Goal: Transaction & Acquisition: Register for event/course

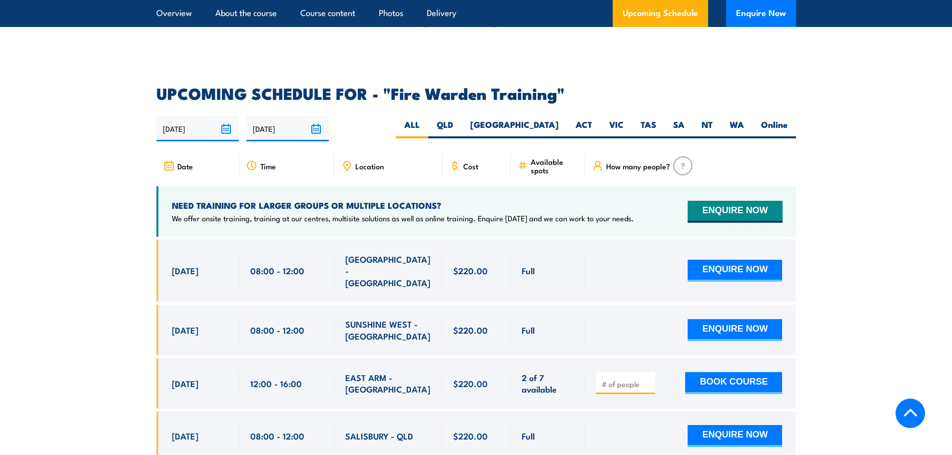
scroll to position [1850, 0]
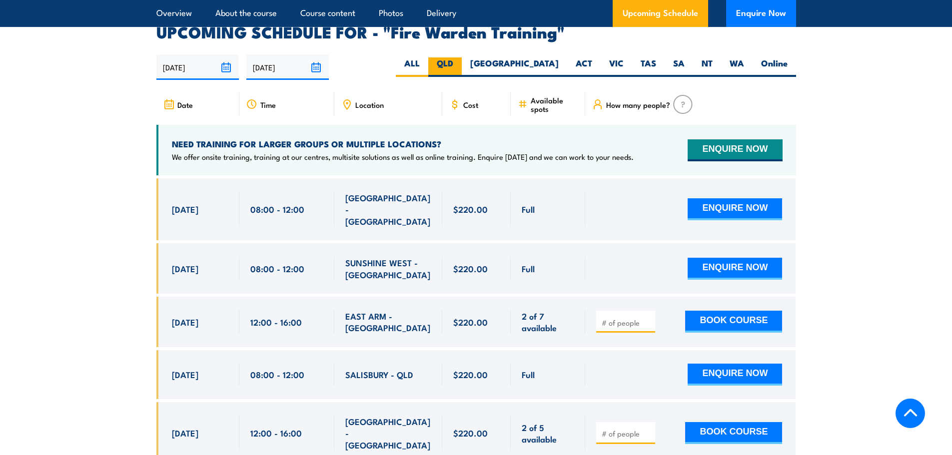
click at [462, 57] on label "QLD" at bounding box center [444, 66] width 33 height 19
click at [460, 57] on input "QLD" at bounding box center [456, 60] width 6 height 6
radio input "true"
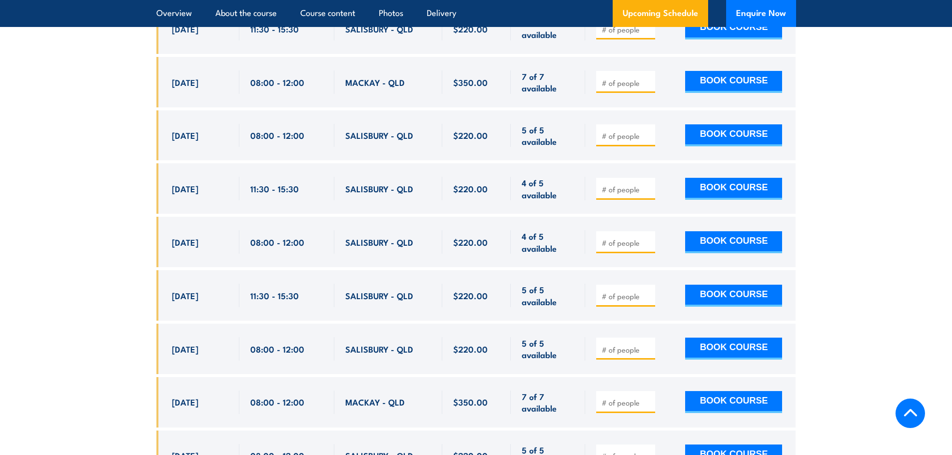
scroll to position [2059, 0]
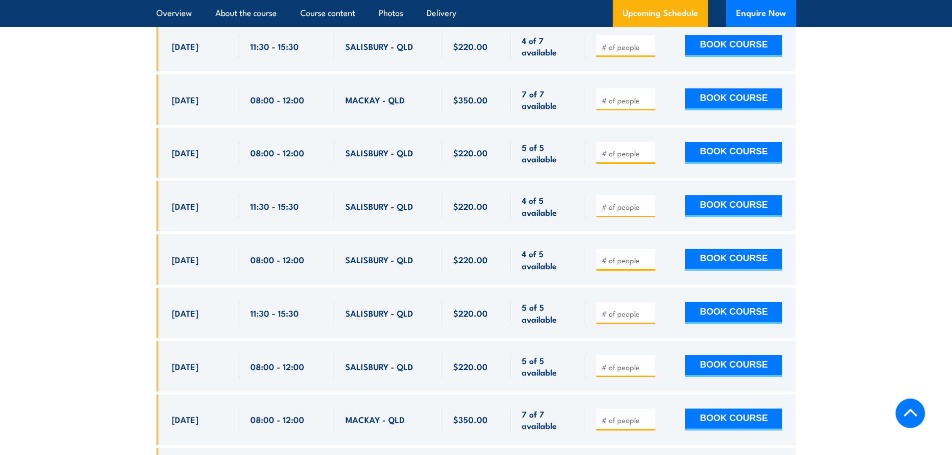
click at [635, 255] on input "number" at bounding box center [627, 260] width 50 height 10
type input "1"
click at [647, 255] on input "1" at bounding box center [627, 260] width 50 height 10
click at [724, 252] on button "BOOK COURSE" at bounding box center [733, 260] width 97 height 22
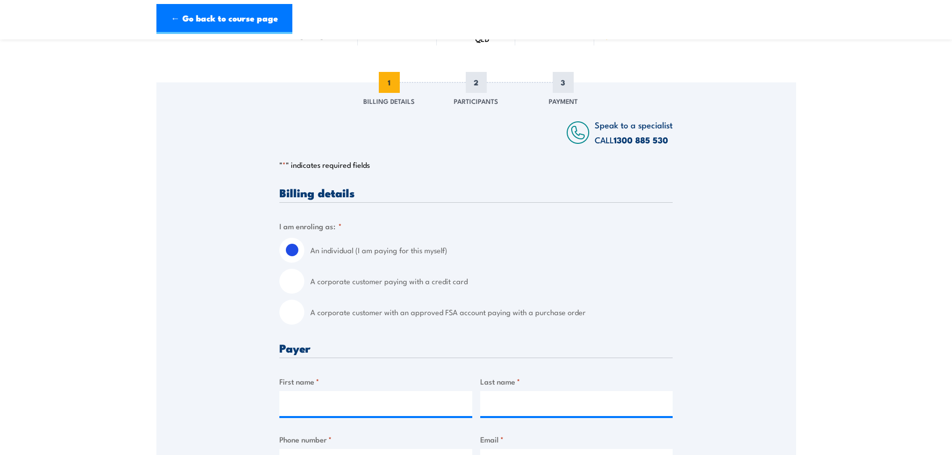
scroll to position [100, 0]
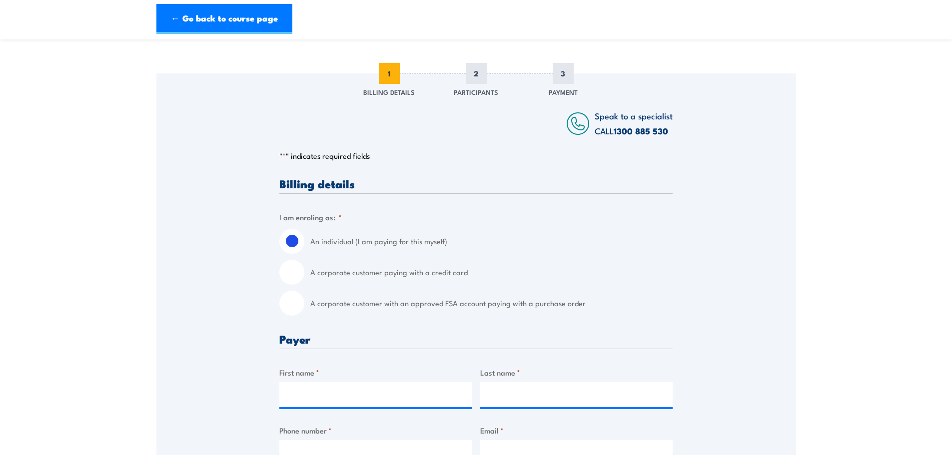
click at [291, 273] on input "A corporate customer paying with a credit card" at bounding box center [291, 272] width 25 height 25
radio input "true"
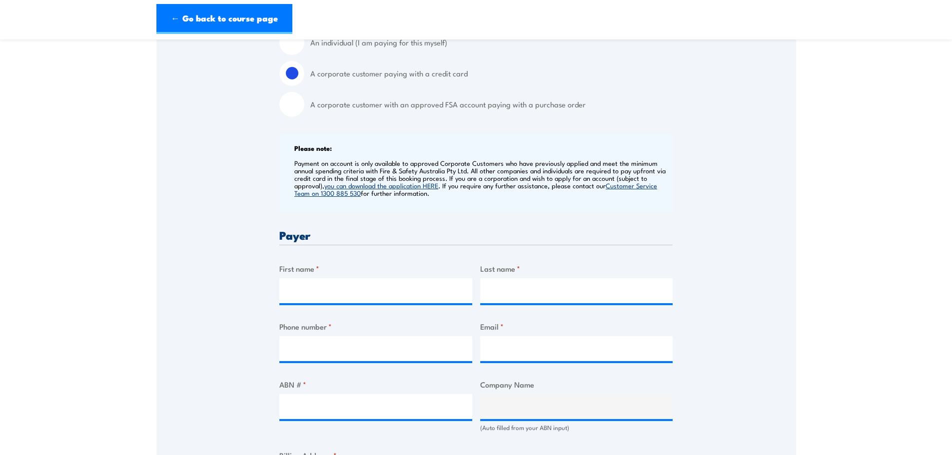
scroll to position [300, 0]
click at [409, 285] on input "First name *" at bounding box center [375, 289] width 193 height 25
type input "Global Training Services Pty Ltd"
type input "0474927208"
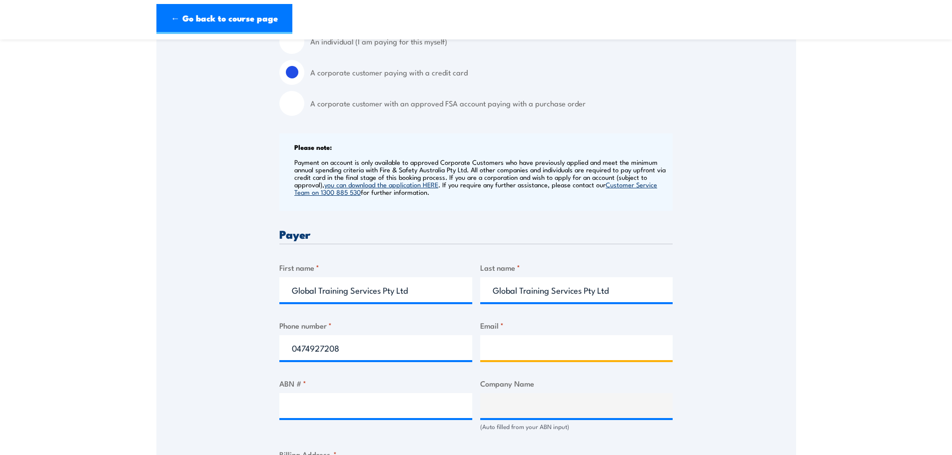
type input "beatrix@globaltrainingservices.com.au"
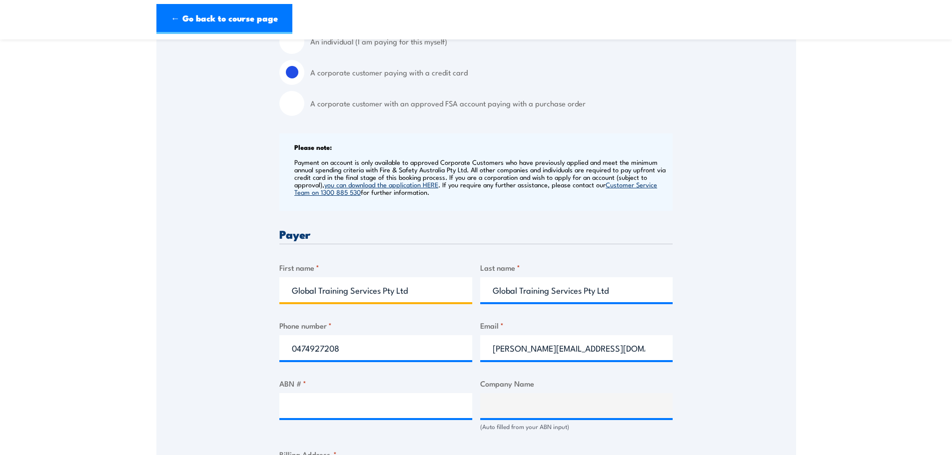
drag, startPoint x: 420, startPoint y: 287, endPoint x: 163, endPoint y: 280, distance: 257.1
click at [163, 280] on div "Speak to a specialist CALL 1300 885 530 CALL 1300 885 530 " * " indicates requi…" at bounding box center [476, 393] width 640 height 1039
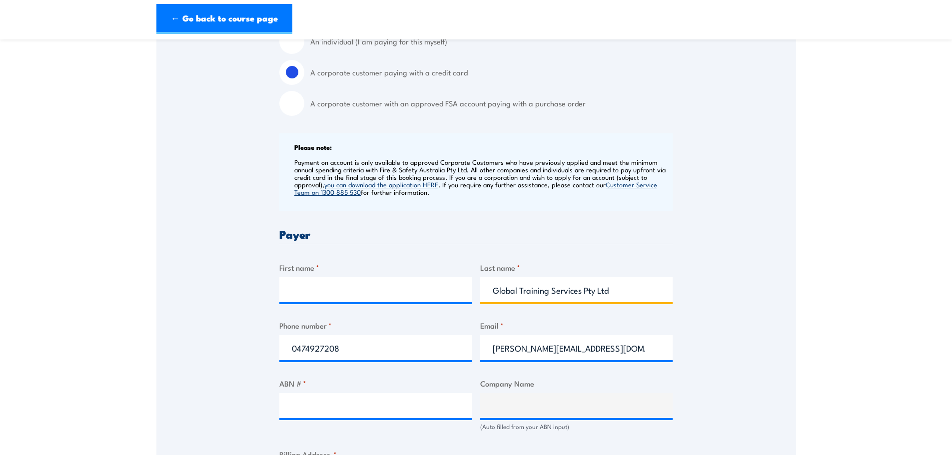
drag, startPoint x: 646, startPoint y: 287, endPoint x: 314, endPoint y: 286, distance: 331.4
click at [315, 286] on div "Billing details I am enroling as: * An individual (I am paying for this myself)…" at bounding box center [475, 443] width 393 height 931
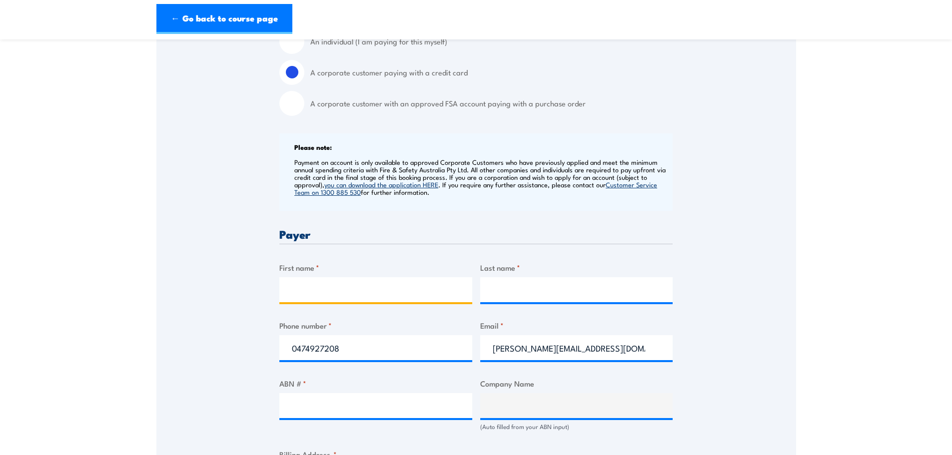
click at [346, 283] on input "First name *" at bounding box center [375, 289] width 193 height 25
type input "Beatrix"
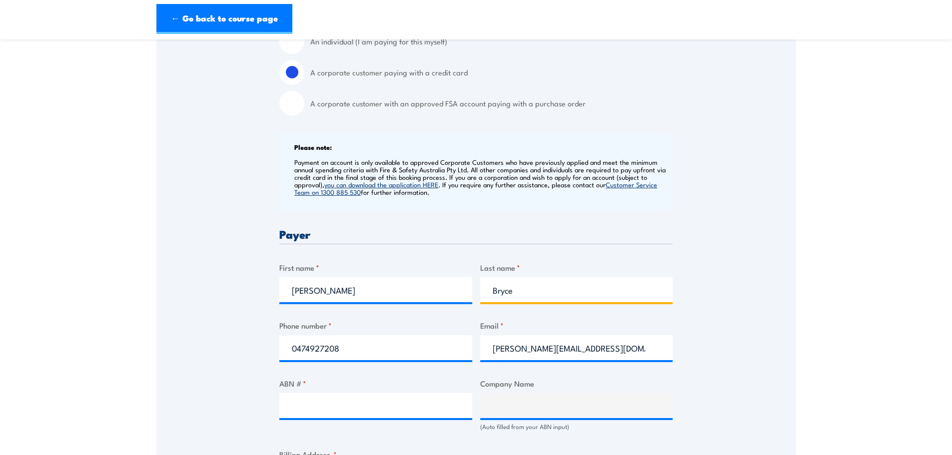
type input "Bryce"
click at [356, 401] on input "ABN # *" at bounding box center [375, 405] width 193 height 25
click at [343, 397] on input "ABN # *" at bounding box center [375, 405] width 193 height 25
paste input "46 133 690 909"
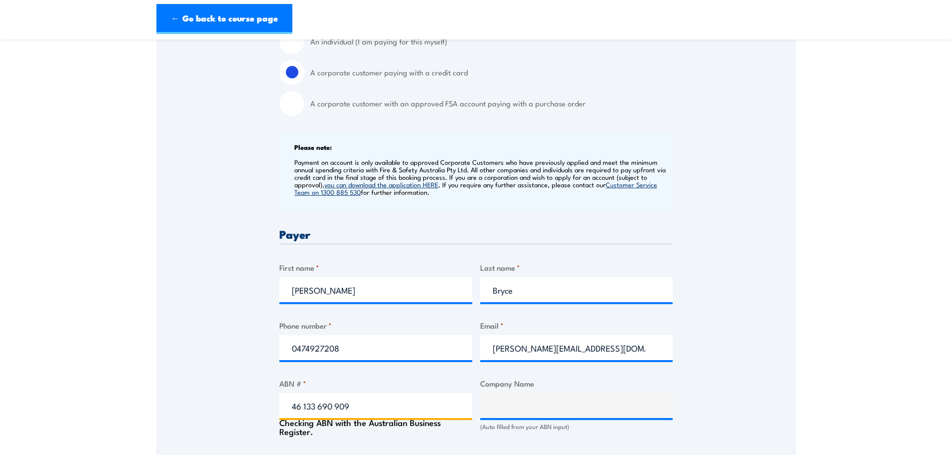
type input "46 133 690 909"
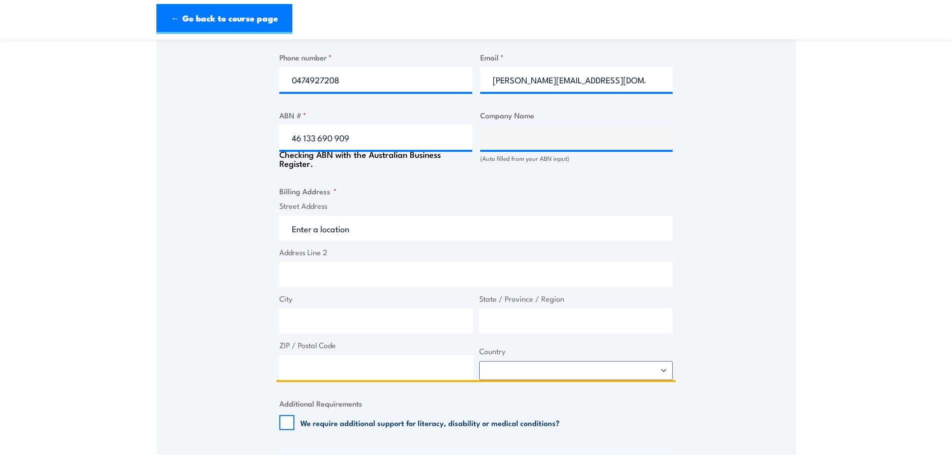
scroll to position [569, 0]
type input "GLOBAL TRAINING SERVICES PTY. LTD."
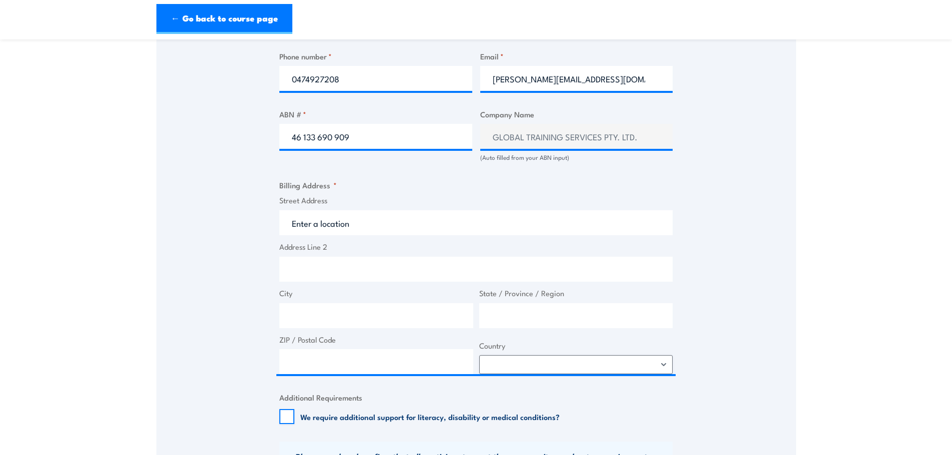
click at [414, 209] on span "Street Address" at bounding box center [475, 215] width 399 height 40
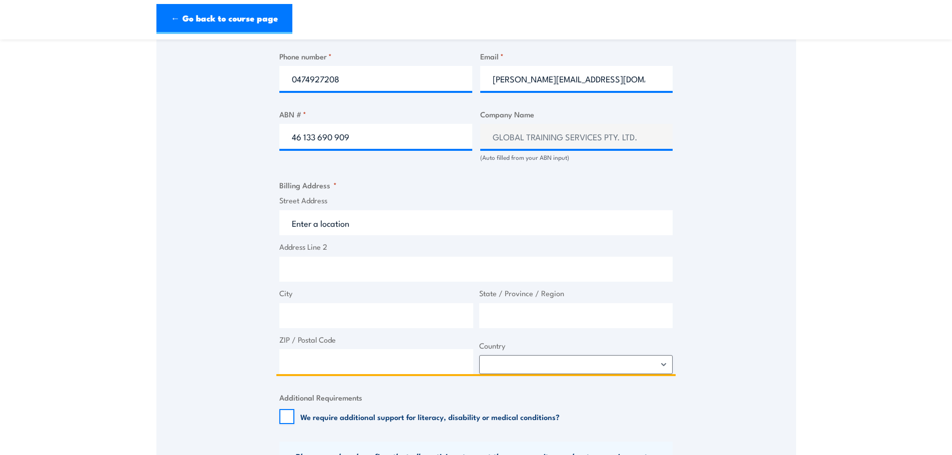
click at [423, 220] on input "Street Address" at bounding box center [475, 222] width 393 height 25
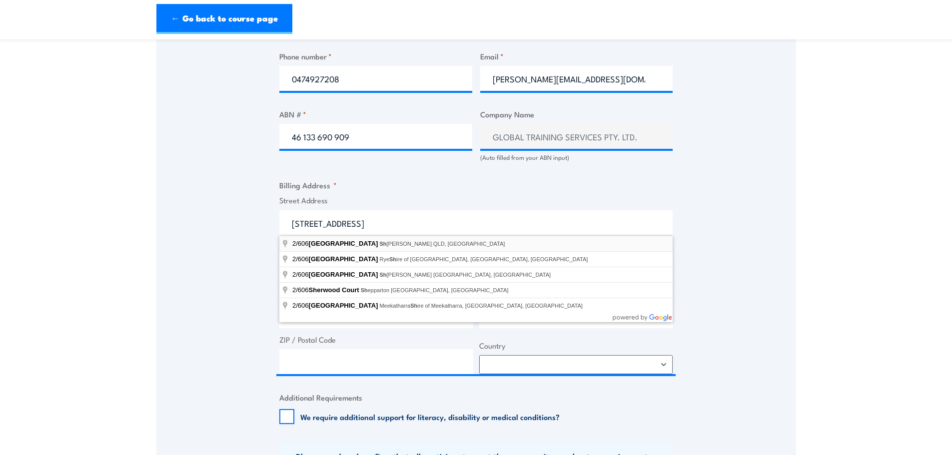
type input "2/606 Sherwood Road, Sherwood QLD, Australia"
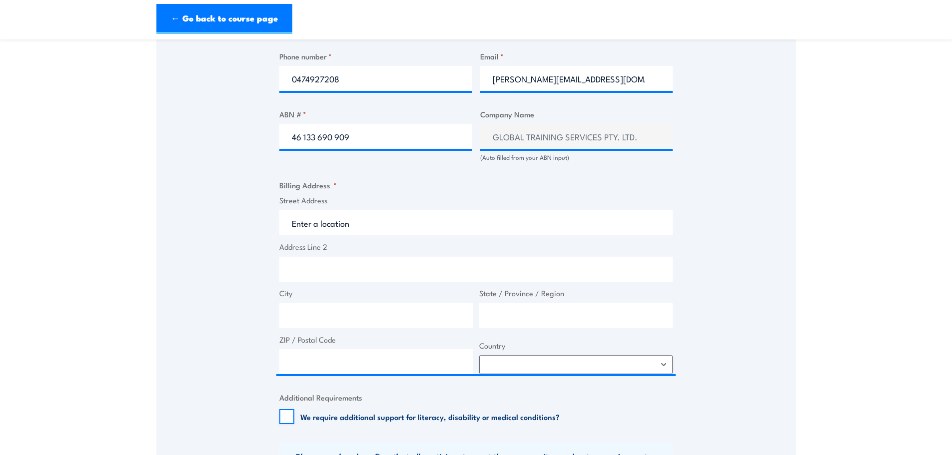
type input "606 Sherwood Rd"
type input "Sherwood"
type input "Queensland"
type input "4075"
select select "Australia"
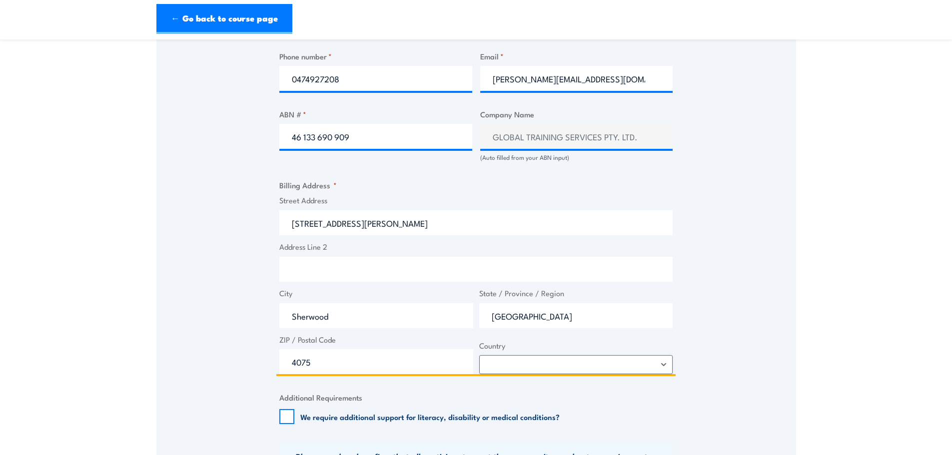
click at [308, 269] on input "Address Line 2" at bounding box center [475, 269] width 393 height 25
type input "Unit 2"
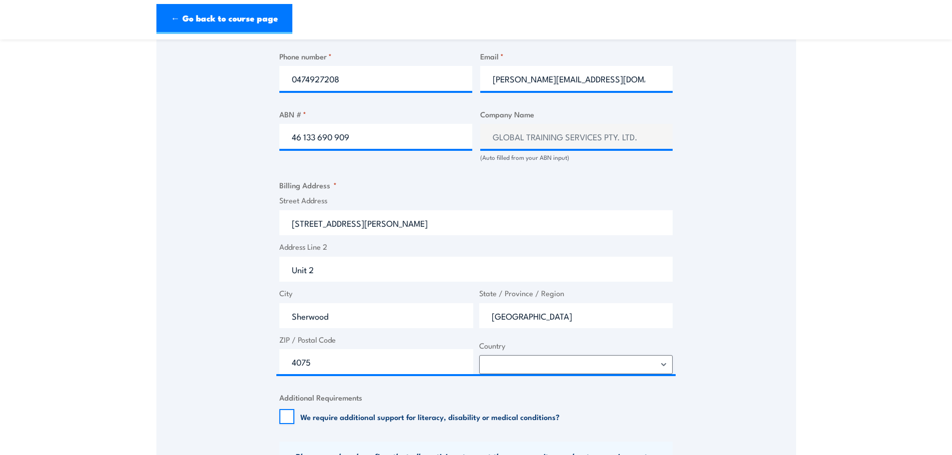
click at [195, 308] on div "Speak to a specialist CALL 1300 885 530 CALL 1300 885 530 " * " indicates requi…" at bounding box center [476, 123] width 640 height 1039
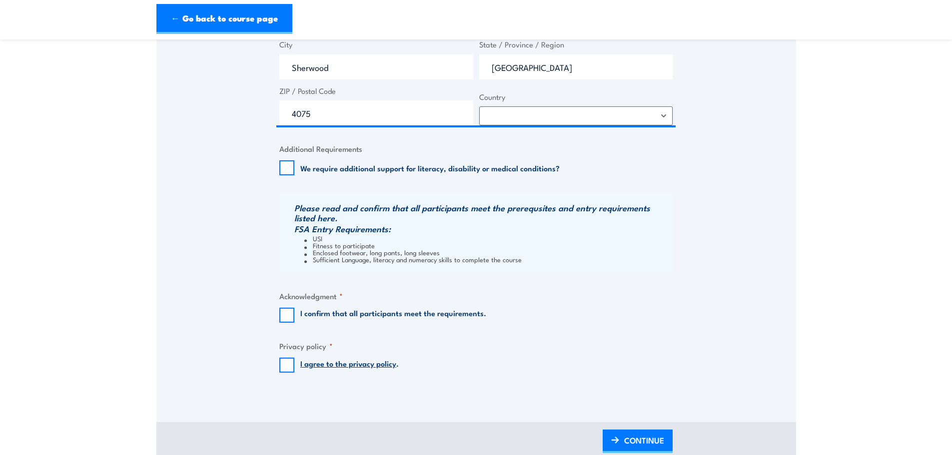
scroll to position [819, 0]
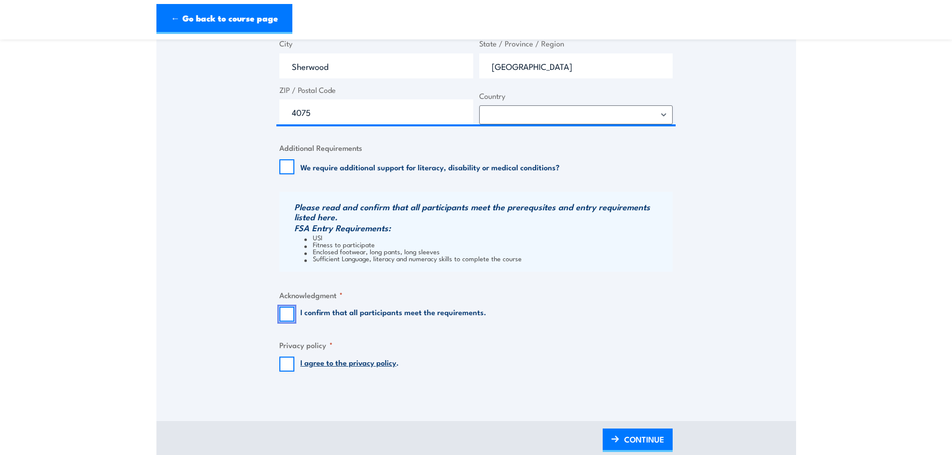
click at [289, 316] on input "I confirm that all participants meet the requirements." at bounding box center [286, 314] width 15 height 15
checkbox input "true"
click at [290, 361] on input "I agree to the privacy policy ." at bounding box center [286, 364] width 15 height 15
checkbox input "true"
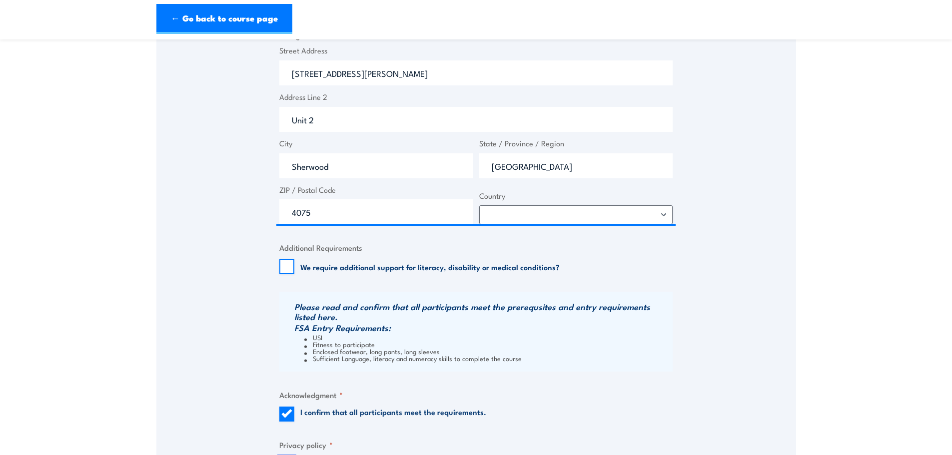
scroll to position [919, 0]
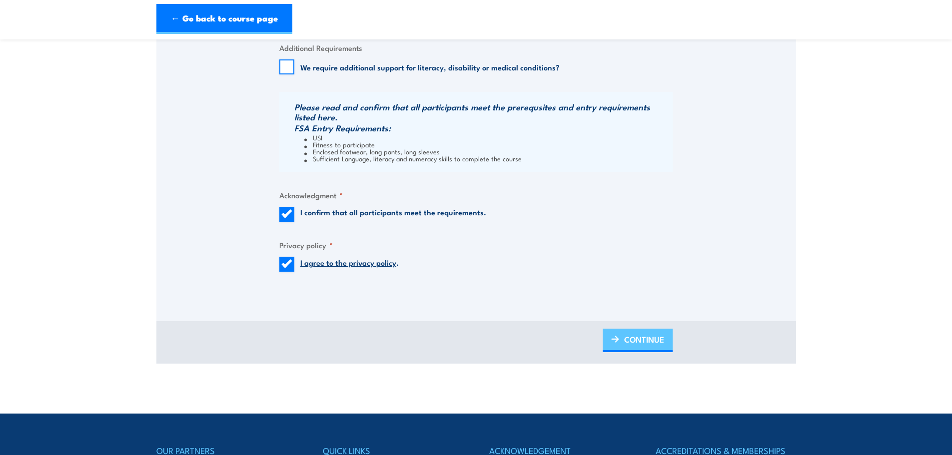
click at [639, 344] on span "CONTINUE" at bounding box center [644, 339] width 40 height 26
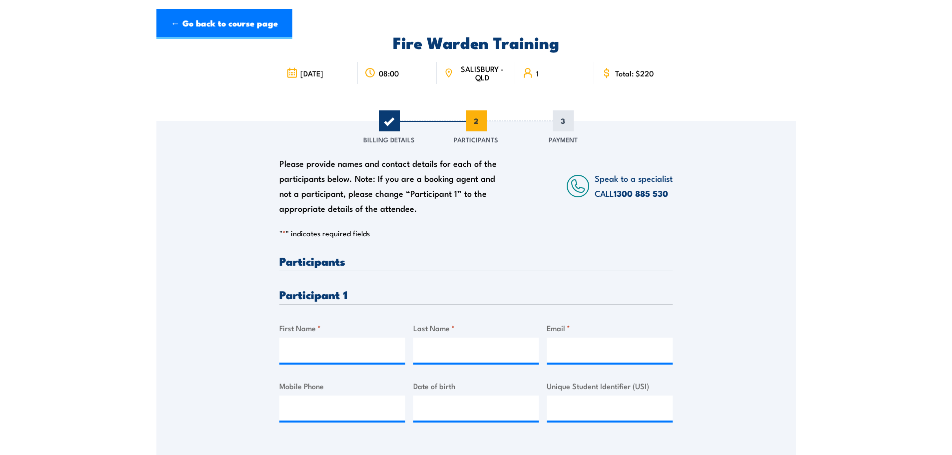
scroll to position [100, 0]
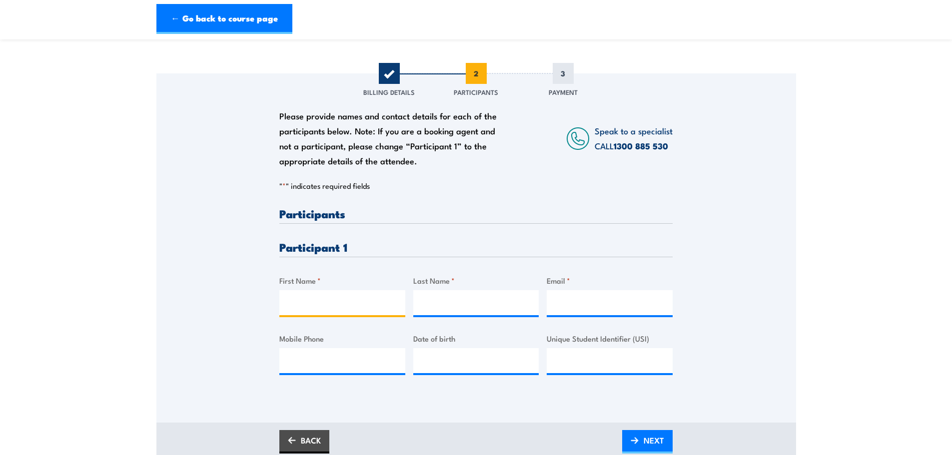
click at [370, 303] on input "First Name *" at bounding box center [342, 302] width 126 height 25
type input "Misti"
type input "Van der Gevel"
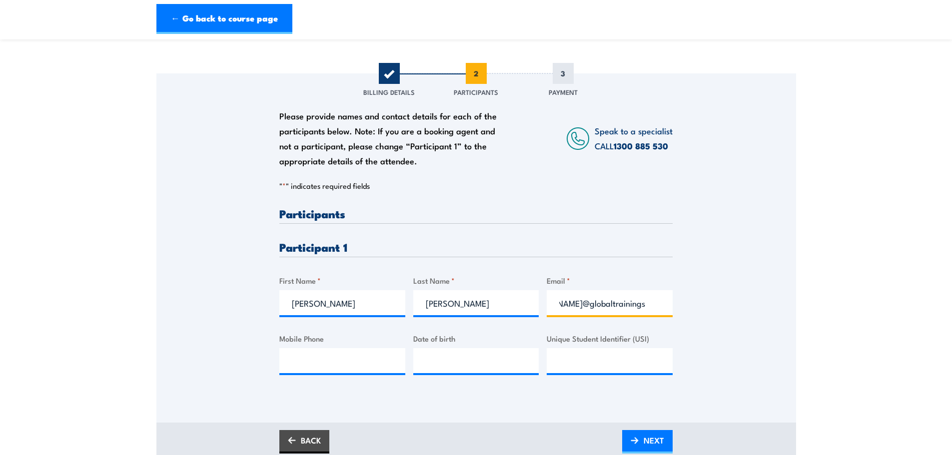
scroll to position [0, 49]
type input "misti@globaltrainingservices.com.au"
type input "0456186740"
type input "04/06/2000"
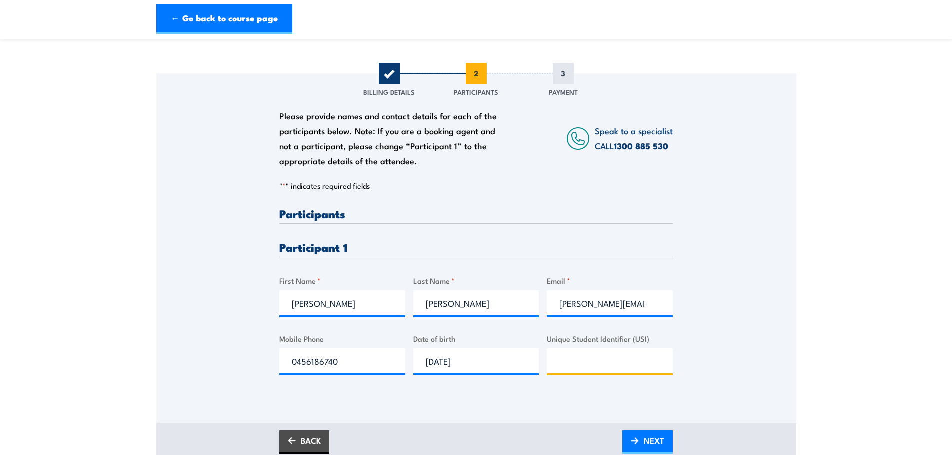
paste input "KEEN6CC2RJ"
drag, startPoint x: 576, startPoint y: 359, endPoint x: 513, endPoint y: 359, distance: 62.5
click at [513, 359] on div "Please provide names and contact details for each of the participants below. No…" at bounding box center [475, 299] width 393 height 183
click at [639, 363] on input "KEEN6CC2RJ" at bounding box center [610, 360] width 126 height 25
type input "KEEN6CC2RJ"
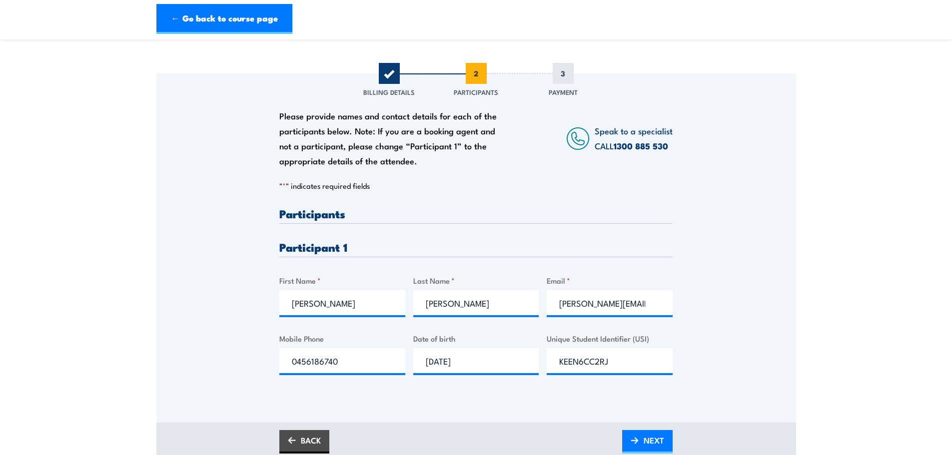
click at [757, 353] on div "Please provide names and contact details for each of the participants below. No…" at bounding box center [476, 233] width 640 height 321
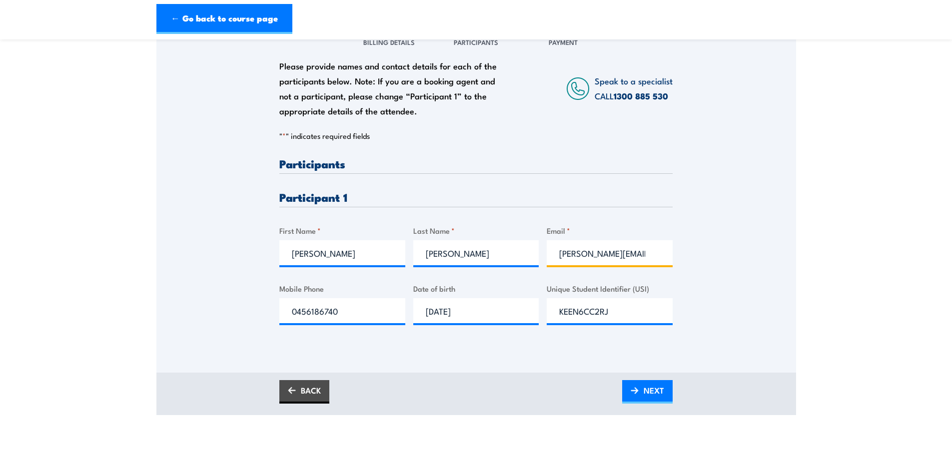
scroll to position [0, 49]
drag, startPoint x: 592, startPoint y: 256, endPoint x: 646, endPoint y: 268, distance: 54.8
click at [646, 268] on div "Please provide names and contact details for each of the participants below. No…" at bounding box center [475, 249] width 393 height 183
click at [726, 310] on div "Please provide names and contact details for each of the participants below. No…" at bounding box center [476, 183] width 640 height 321
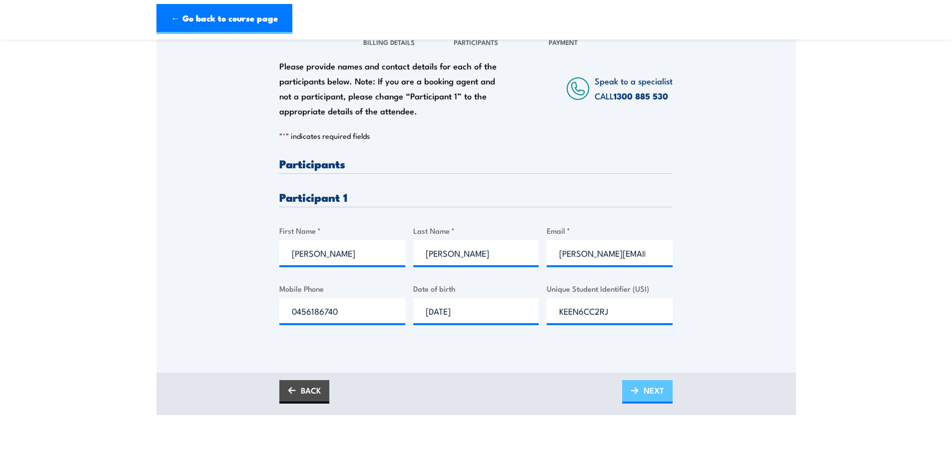
click at [657, 388] on span "NEXT" at bounding box center [654, 390] width 20 height 26
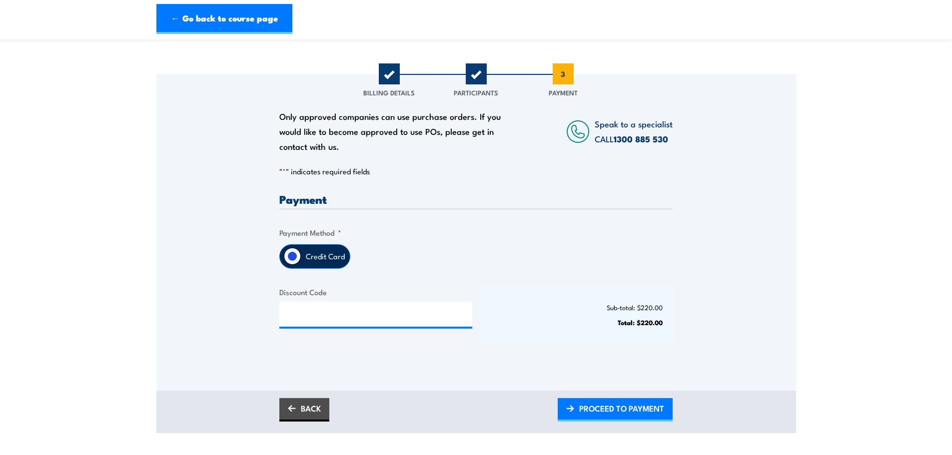
scroll to position [100, 0]
click at [607, 411] on span "PROCEED TO PAYMENT" at bounding box center [621, 408] width 85 height 26
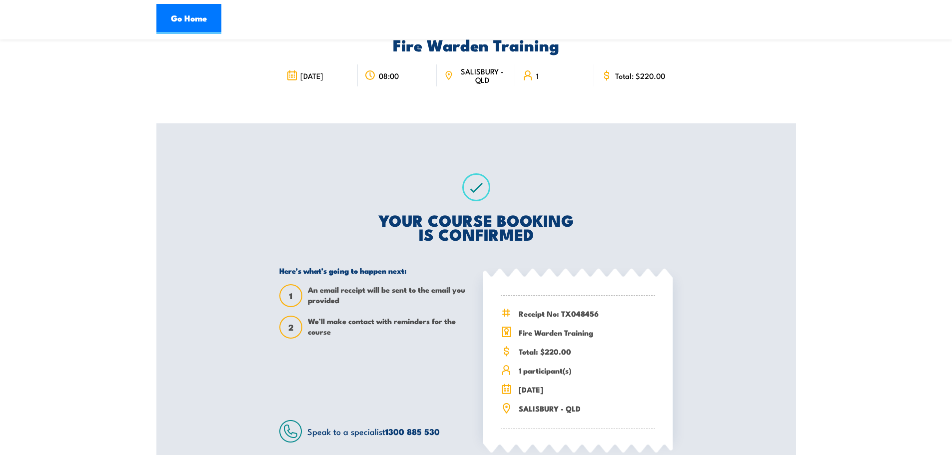
scroll to position [100, 0]
